Goal: Navigation & Orientation: Go to known website

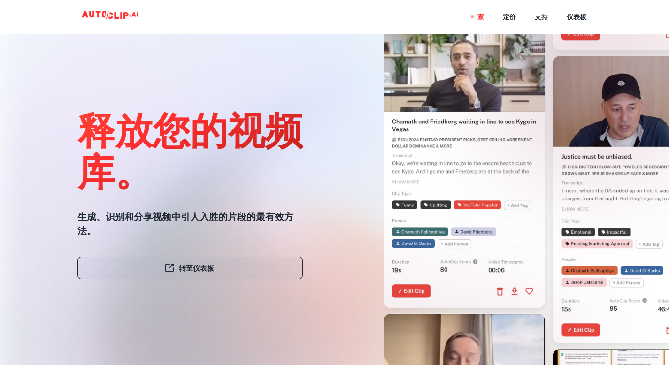
click at [207, 267] on font "转至仪表板" at bounding box center [196, 268] width 35 height 8
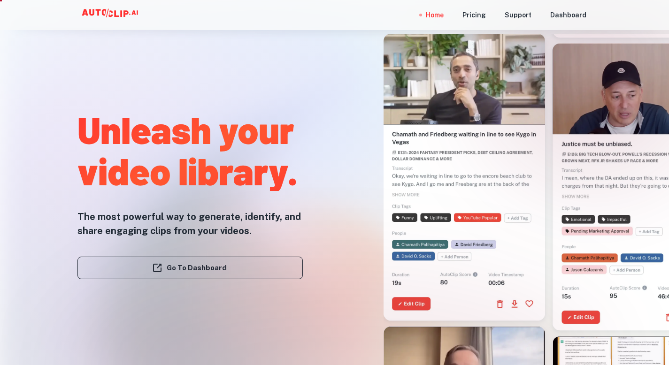
scroll to position [77, 0]
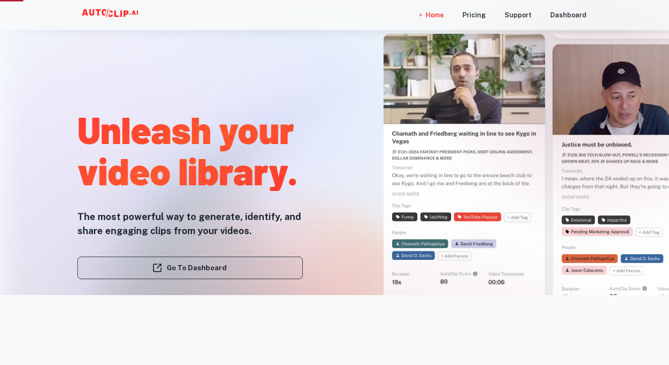
click at [181, 270] on link "Go To Dashboard" at bounding box center [189, 268] width 225 height 23
